Goal: Find specific page/section: Find specific page/section

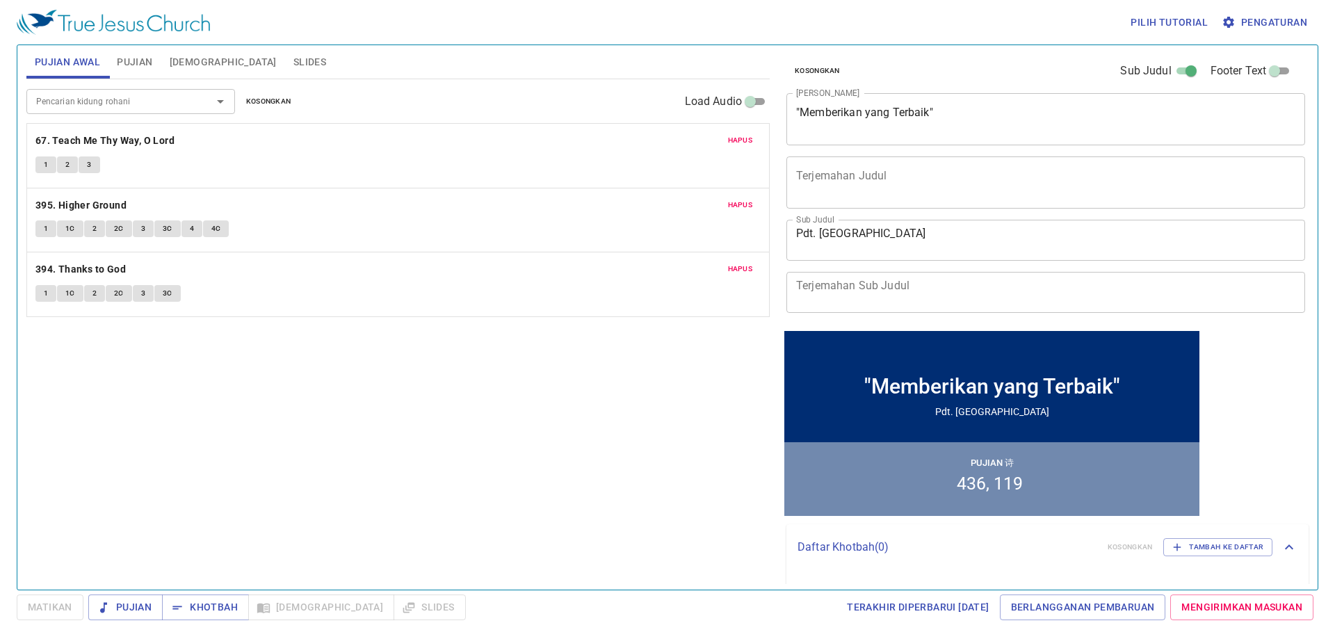
click at [293, 61] on span "Slides" at bounding box center [309, 62] width 33 height 17
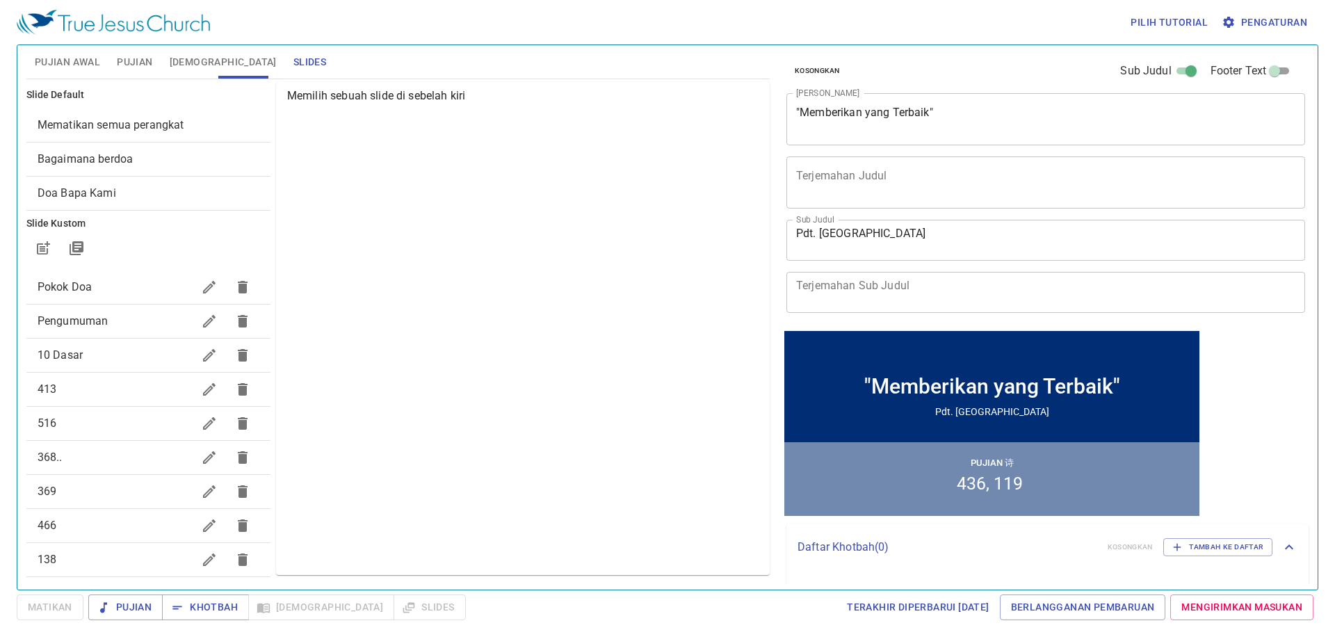
click at [203, 118] on span "Mematikan semua perangkat" at bounding box center [149, 125] width 222 height 17
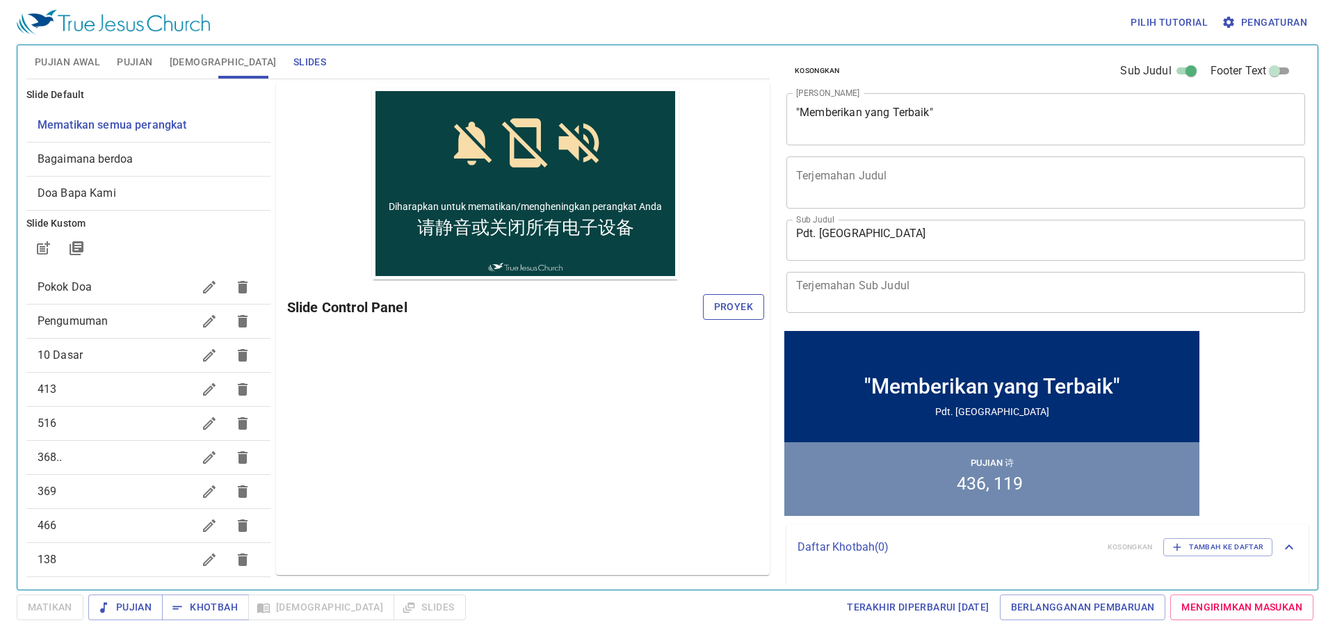
click at [722, 309] on span "Proyek" at bounding box center [733, 306] width 39 height 17
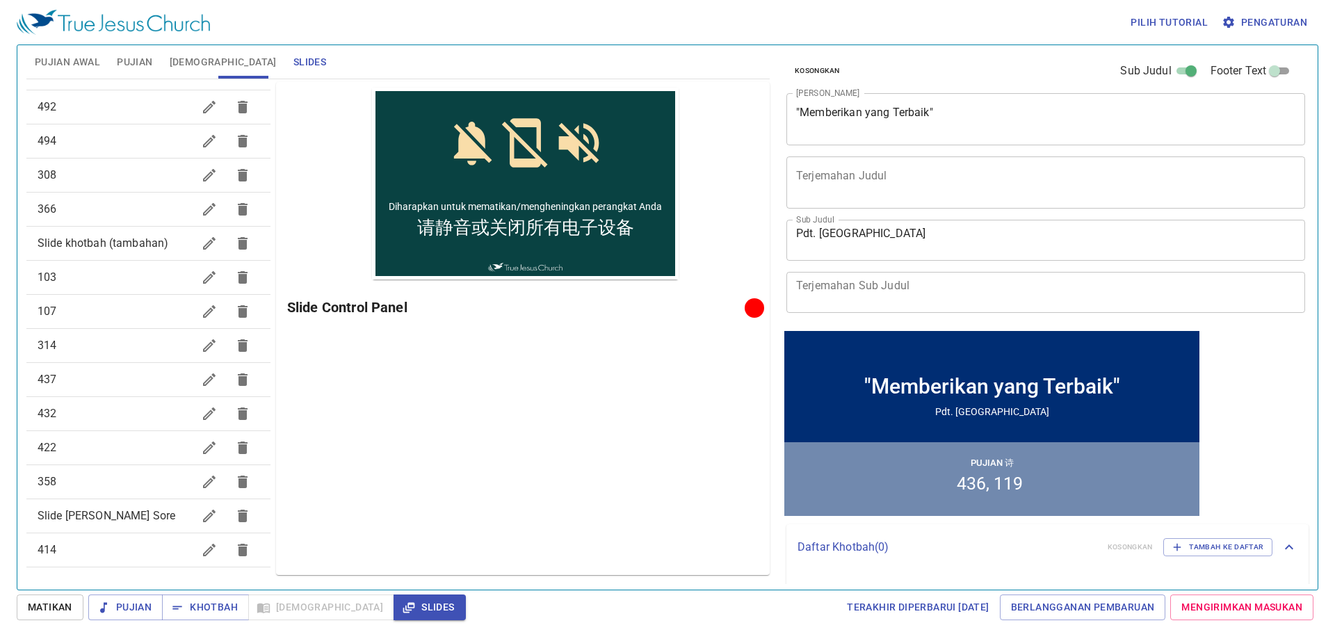
scroll to position [694, 0]
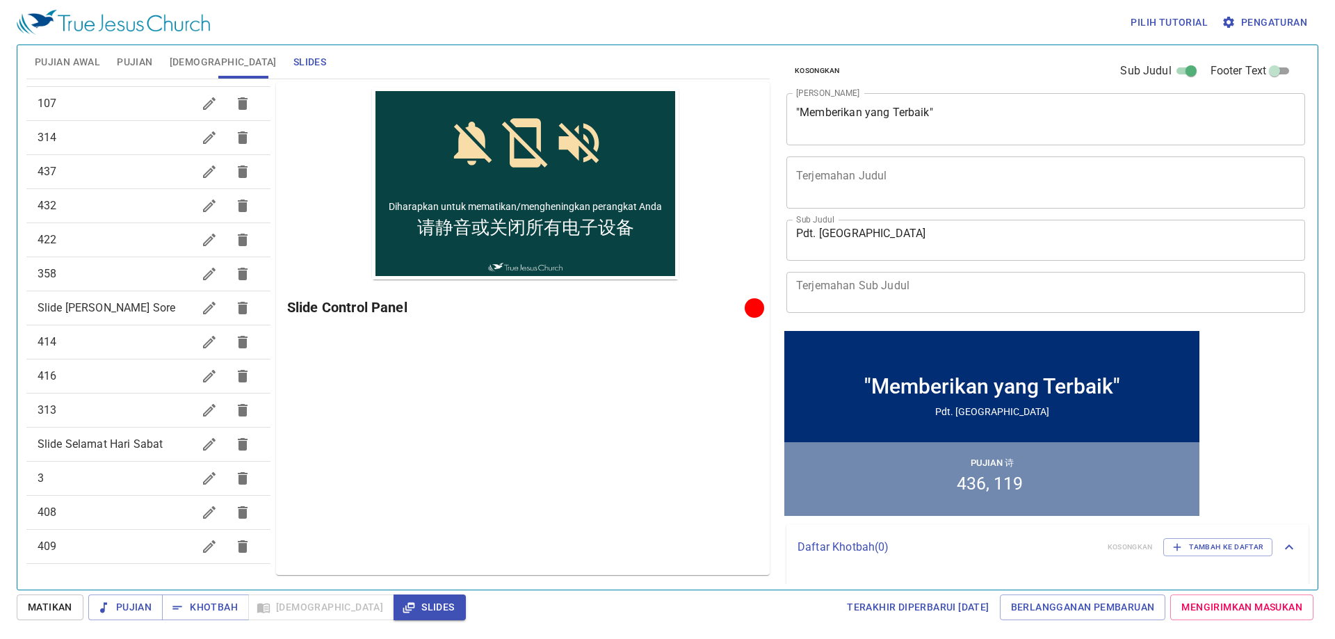
click at [165, 317] on div "Slide Jojo Sore" at bounding box center [148, 307] width 244 height 33
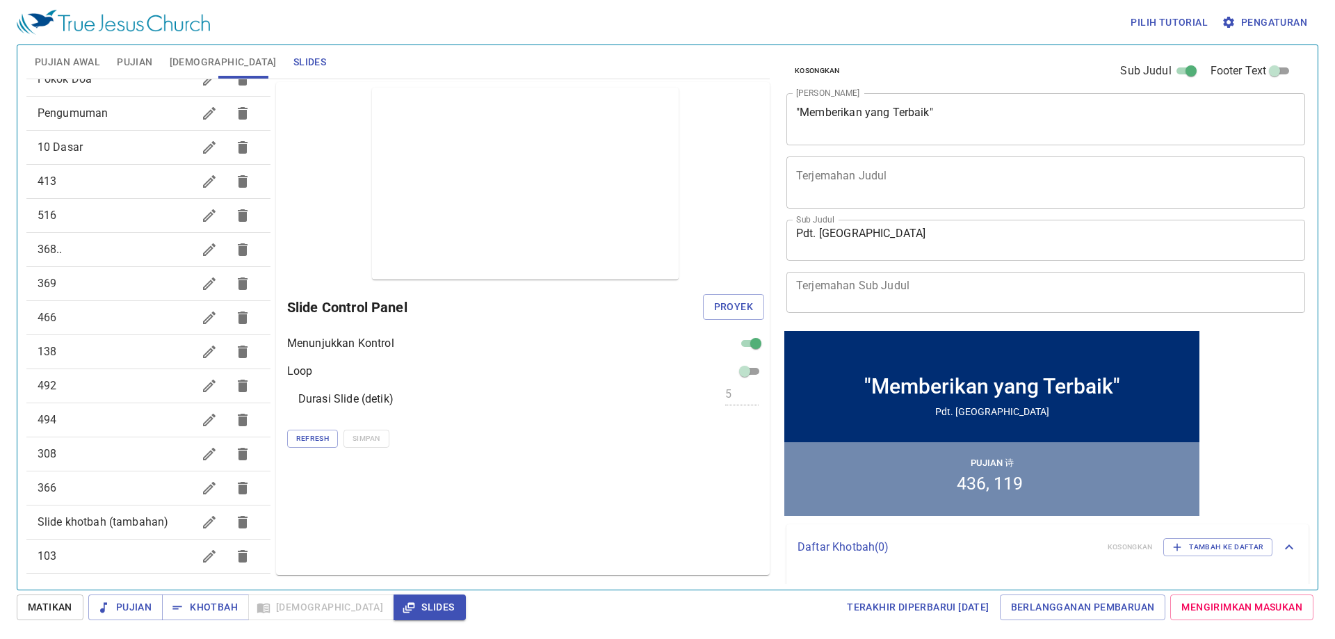
scroll to position [0, 0]
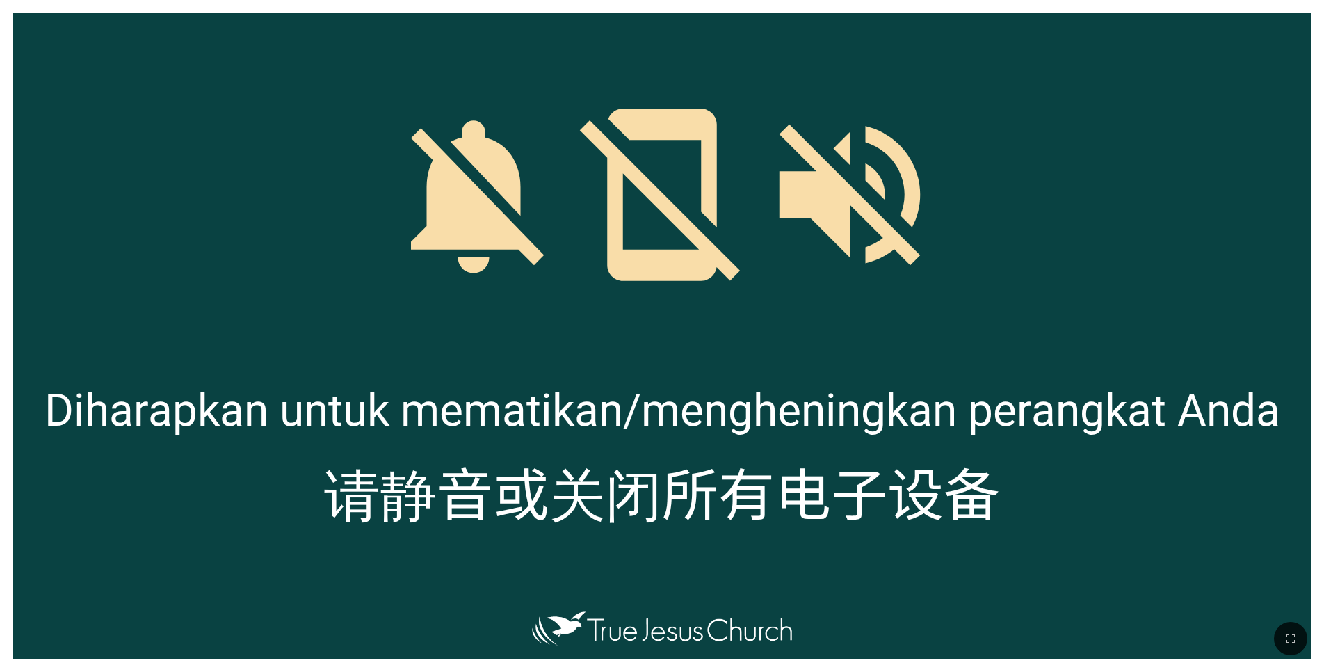
drag, startPoint x: 1302, startPoint y: 634, endPoint x: 1285, endPoint y: 685, distance: 53.6
click at [1302, 635] on button "button" at bounding box center [1290, 637] width 33 height 33
